Goal: Information Seeking & Learning: Learn about a topic

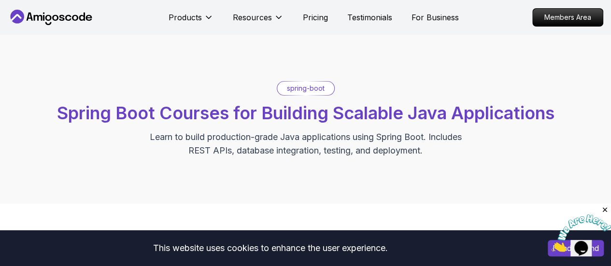
click at [459, 137] on p "Learn to build production-grade Java applications using Spring Boot. Includes R…" at bounding box center [306, 144] width 325 height 27
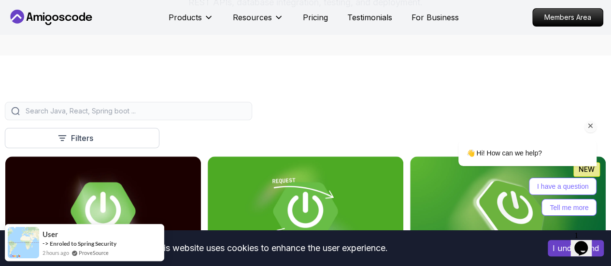
scroll to position [179, 0]
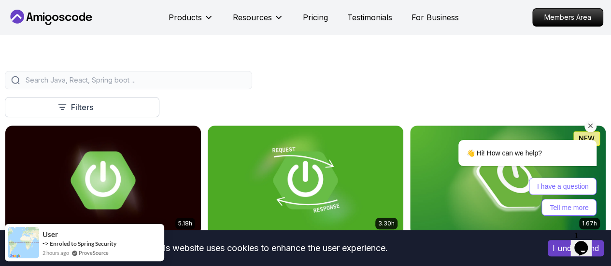
click at [589, 124] on icon "Chat attention grabber" at bounding box center [591, 126] width 9 height 9
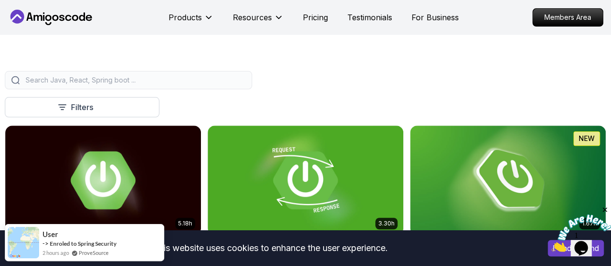
click at [605, 207] on icon "Close" at bounding box center [605, 210] width 9 height 9
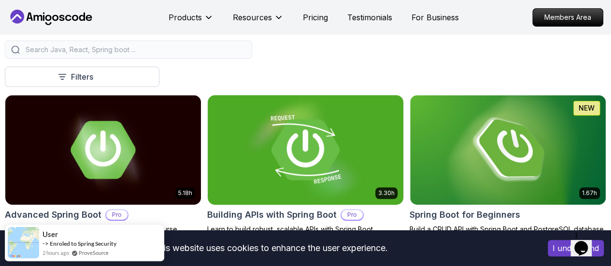
scroll to position [211, 0]
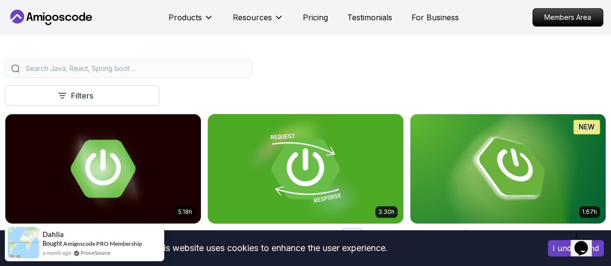
scroll to position [192, 0]
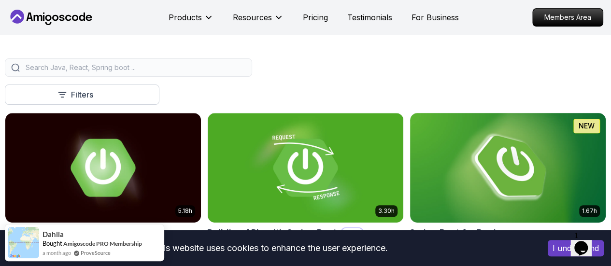
click at [509, 149] on img at bounding box center [508, 167] width 205 height 115
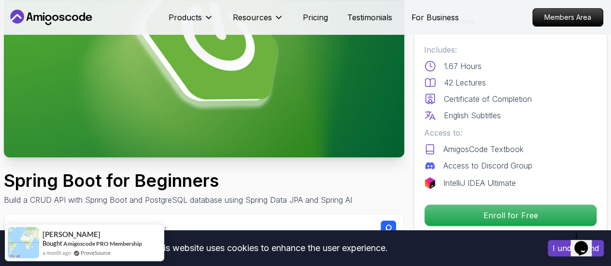
scroll to position [131, 0]
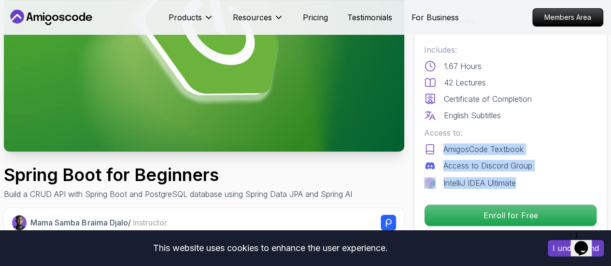
drag, startPoint x: 445, startPoint y: 145, endPoint x: 532, endPoint y: 182, distance: 94.0
click at [532, 182] on div "Includes: 1.67 Hours 42 Lectures Certificate of Completion English Subtitles Ac…" at bounding box center [510, 116] width 173 height 145
click at [532, 182] on div "IntelliJ IDEA Ultimate" at bounding box center [510, 183] width 173 height 12
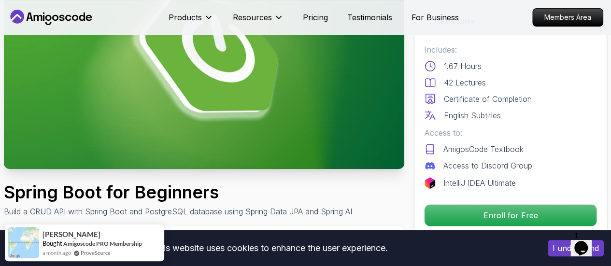
scroll to position [0, 0]
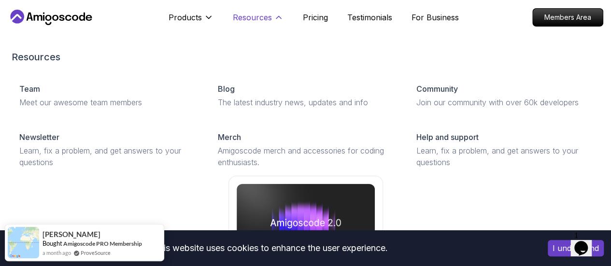
click at [264, 15] on p "Resources" at bounding box center [252, 18] width 39 height 12
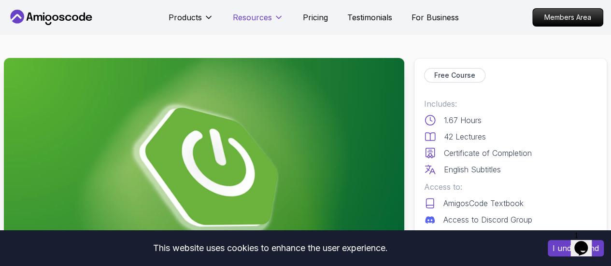
click at [264, 15] on p "Resources" at bounding box center [252, 18] width 39 height 12
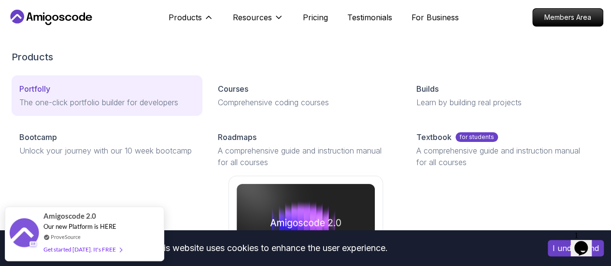
click at [104, 108] on p "The one-click portfolio builder for developers" at bounding box center [106, 103] width 175 height 12
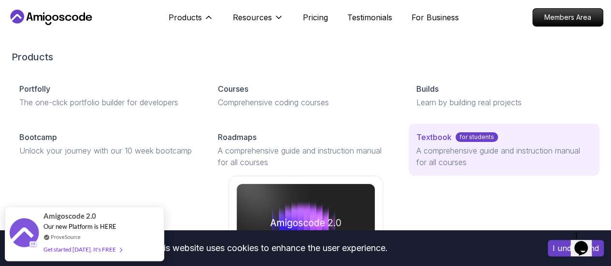
click at [417, 168] on p "A comprehensive guide and instruction manual for all courses" at bounding box center [504, 156] width 175 height 23
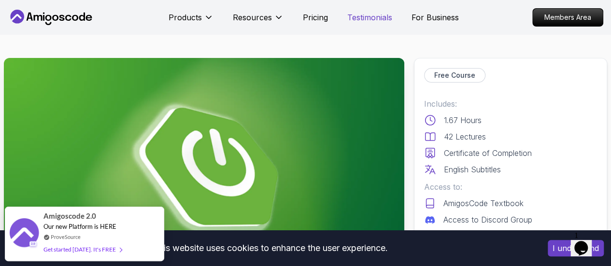
click at [374, 23] on p "Testimonials" at bounding box center [370, 18] width 45 height 12
